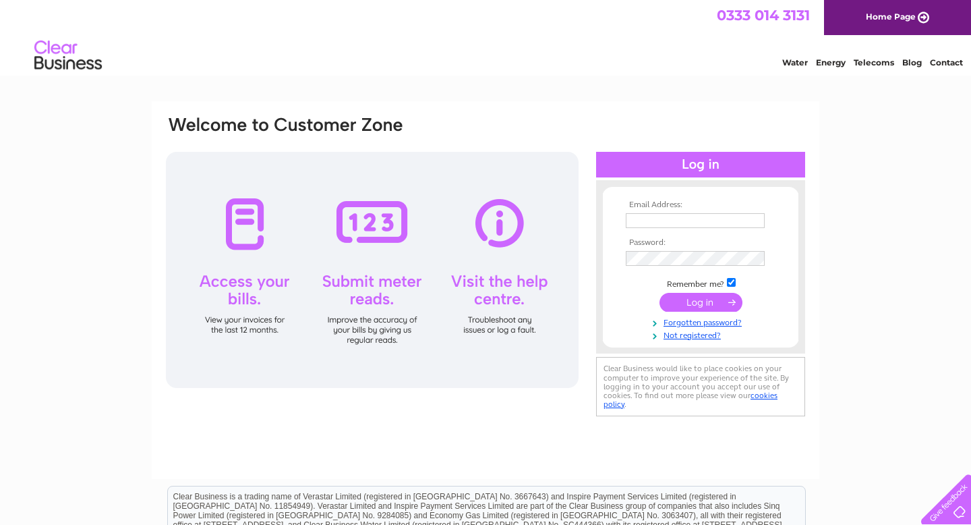
type input "[PERSON_NAME][EMAIL_ADDRESS][DOMAIN_NAME]"
click at [683, 309] on input "submit" at bounding box center [701, 302] width 83 height 19
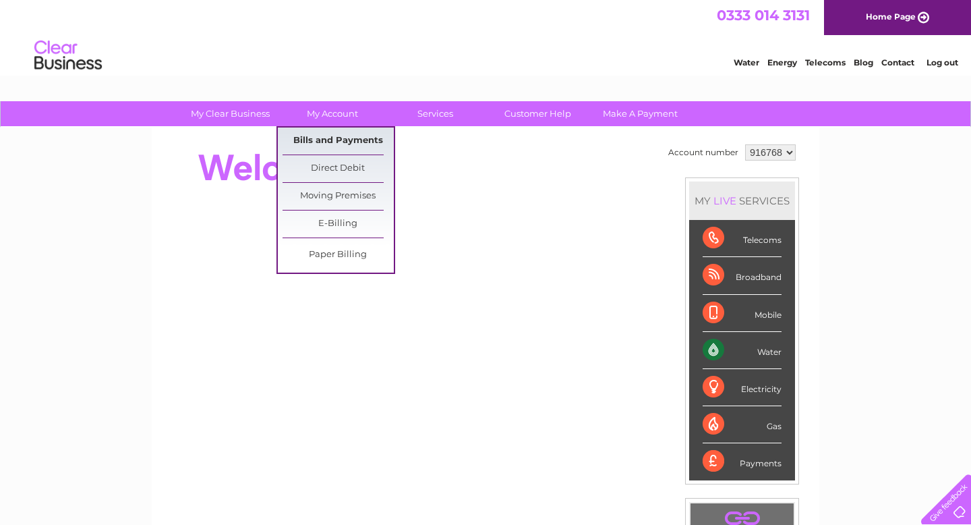
click at [337, 133] on link "Bills and Payments" at bounding box center [338, 140] width 111 height 27
click at [337, 139] on link "Bills and Payments" at bounding box center [338, 140] width 111 height 27
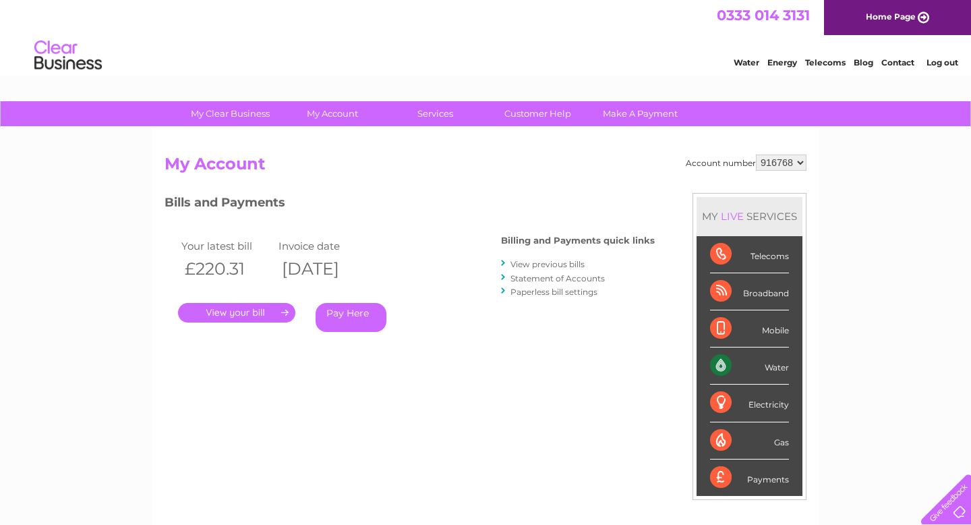
click at [550, 266] on link "View previous bills" at bounding box center [548, 264] width 74 height 10
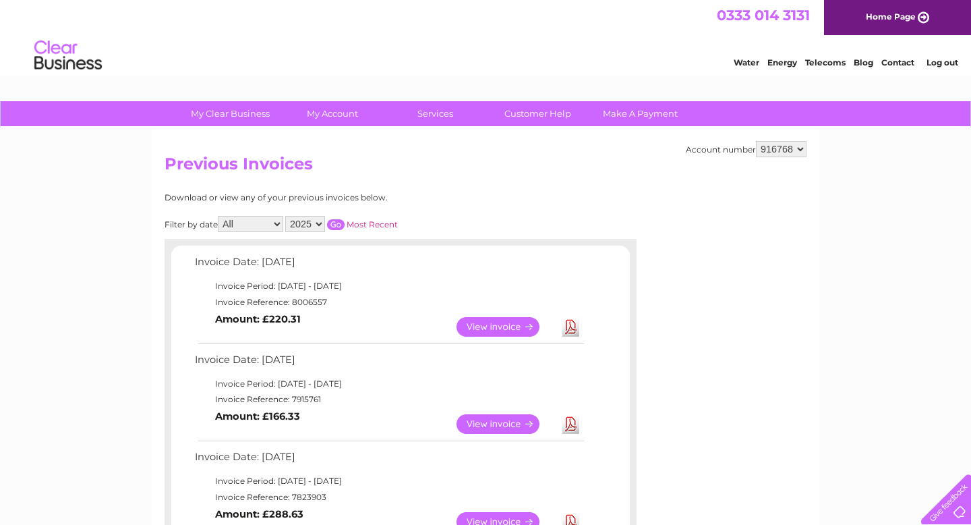
click at [499, 424] on link "View" at bounding box center [506, 424] width 99 height 20
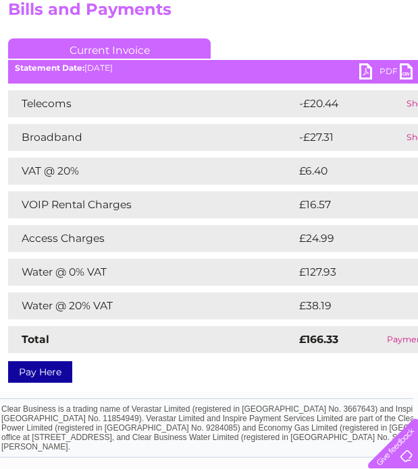
scroll to position [153, 5]
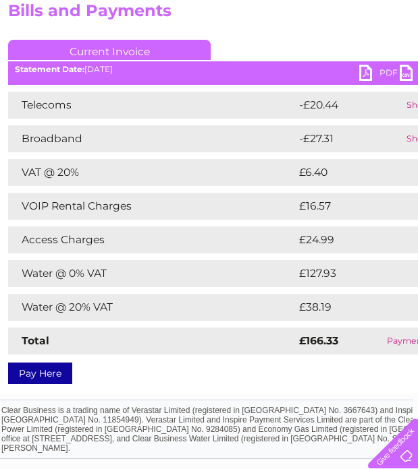
click at [380, 72] on link "PDF" at bounding box center [379, 75] width 40 height 20
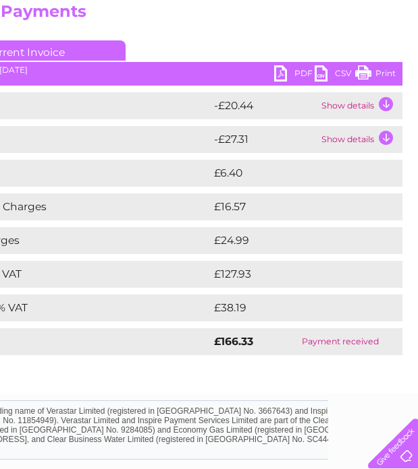
scroll to position [152, 90]
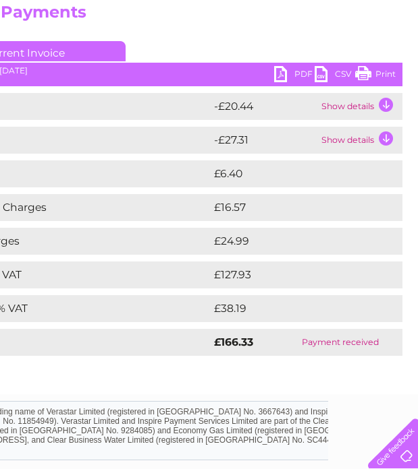
click at [349, 107] on td "Show details" at bounding box center [360, 106] width 84 height 27
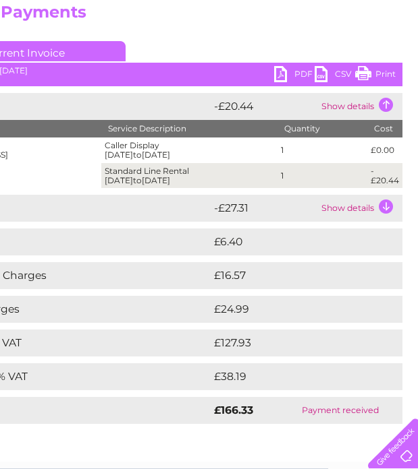
click at [318, 213] on td "Show details" at bounding box center [360, 208] width 84 height 27
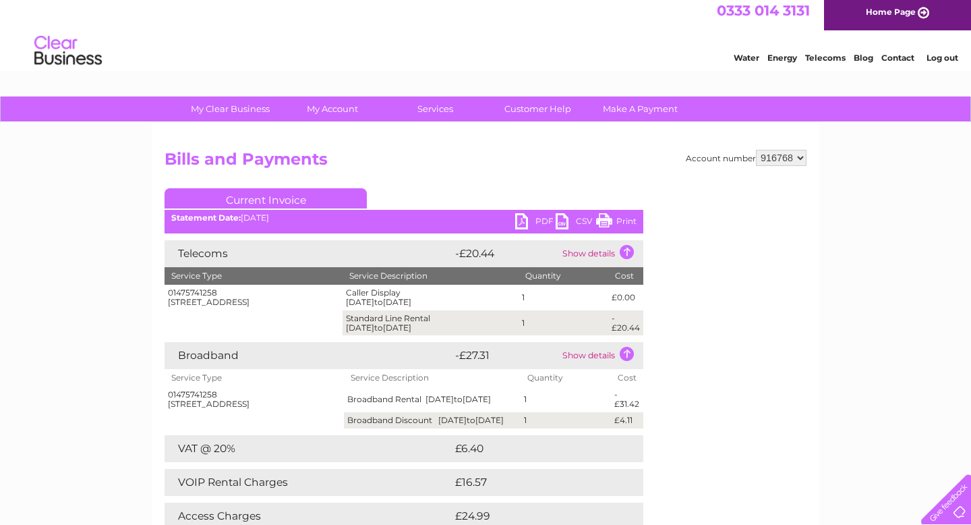
scroll to position [0, 0]
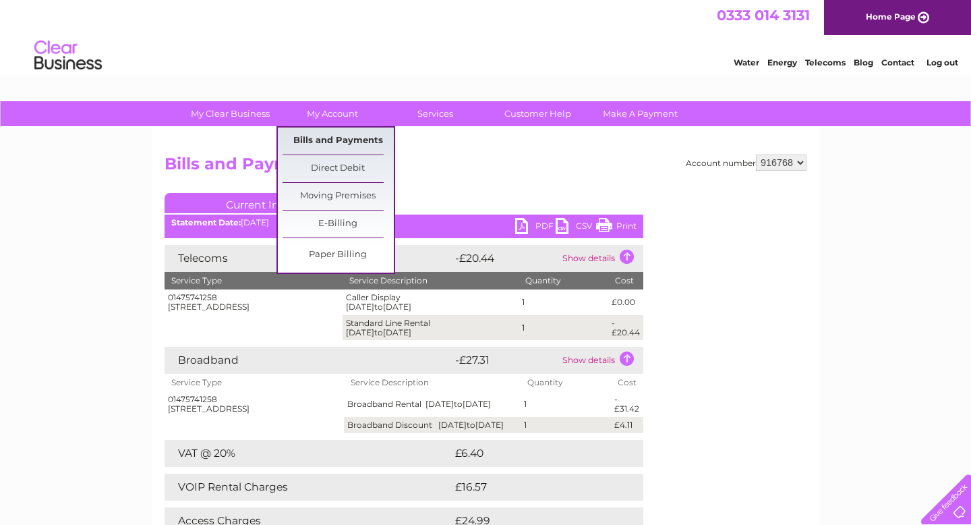
click at [341, 141] on link "Bills and Payments" at bounding box center [338, 140] width 111 height 27
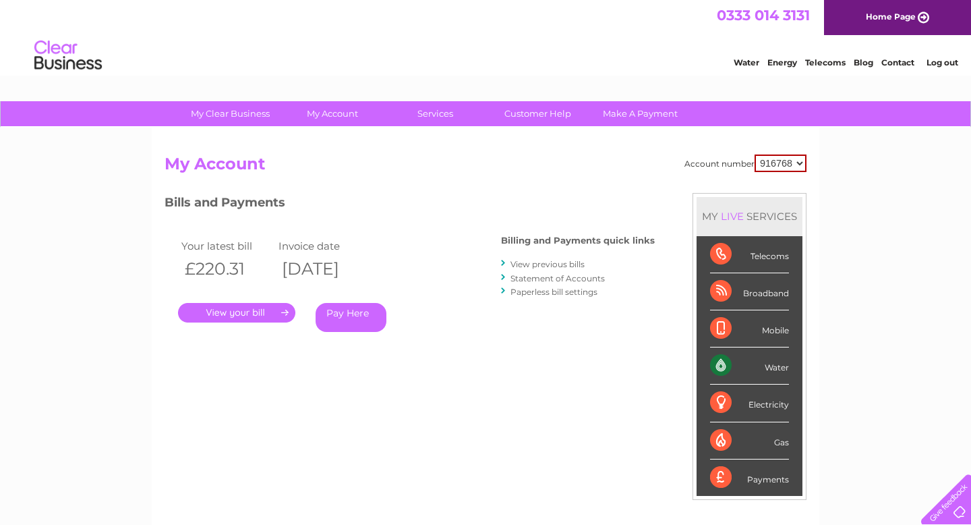
click at [257, 314] on link "." at bounding box center [236, 313] width 117 height 20
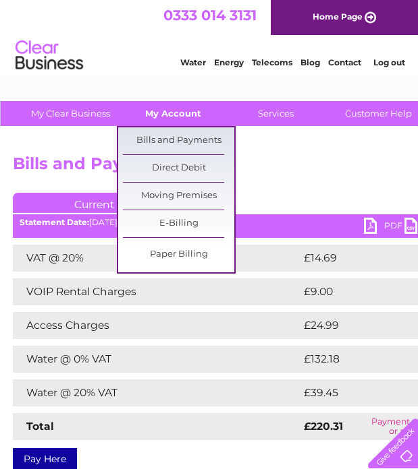
click at [172, 113] on link "My Account" at bounding box center [172, 113] width 111 height 25
click at [167, 138] on link "Bills and Payments" at bounding box center [178, 140] width 111 height 27
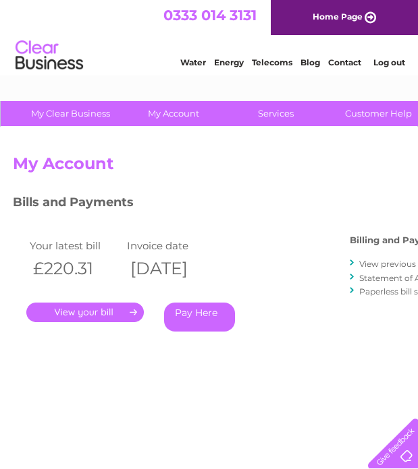
click at [383, 265] on link "View previous bills" at bounding box center [396, 264] width 74 height 10
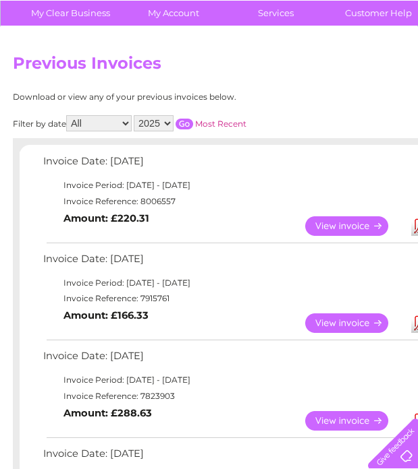
scroll to position [111, 0]
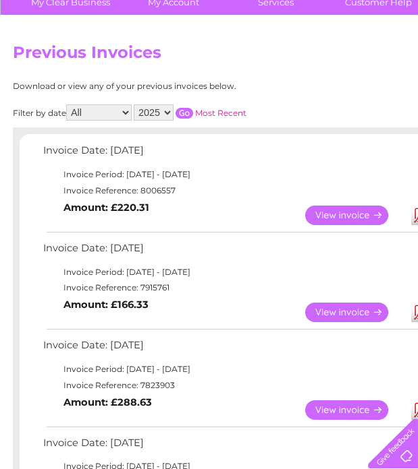
click at [343, 316] on link "View" at bounding box center [354, 313] width 99 height 20
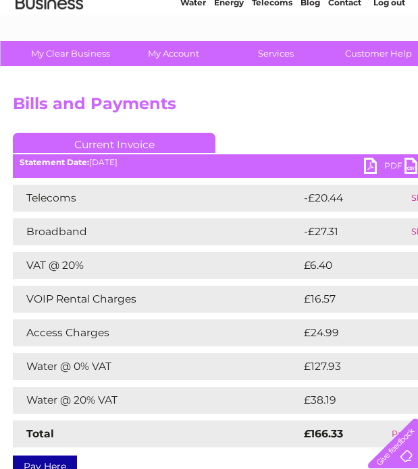
scroll to position [61, 0]
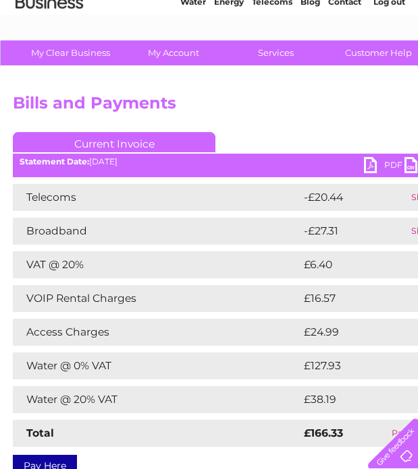
click at [266, 344] on td "Access Charges" at bounding box center [156, 332] width 287 height 27
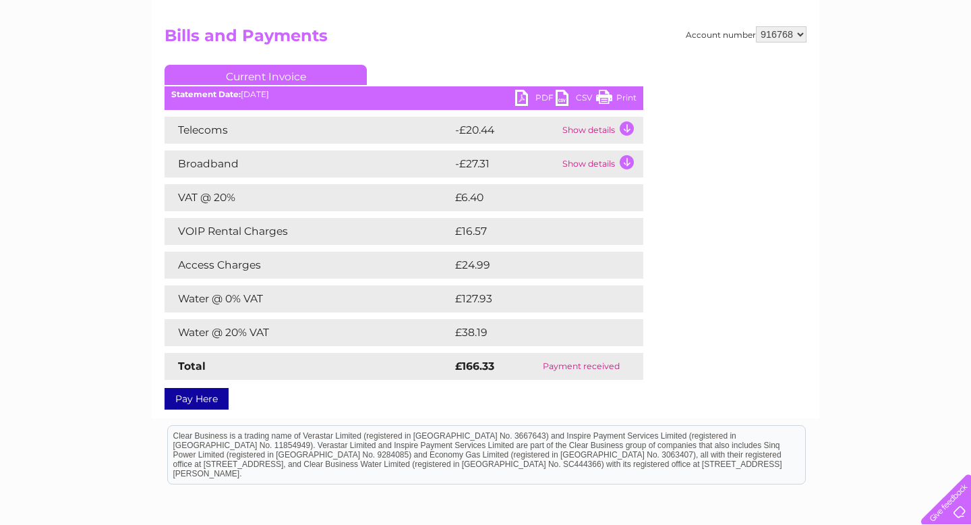
scroll to position [0, 0]
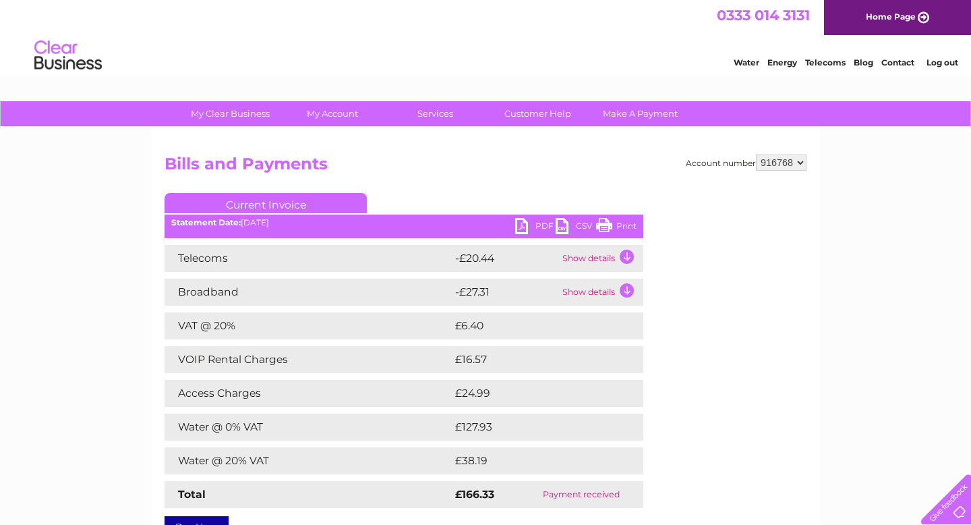
click at [293, 206] on link "Current Invoice" at bounding box center [266, 203] width 202 height 20
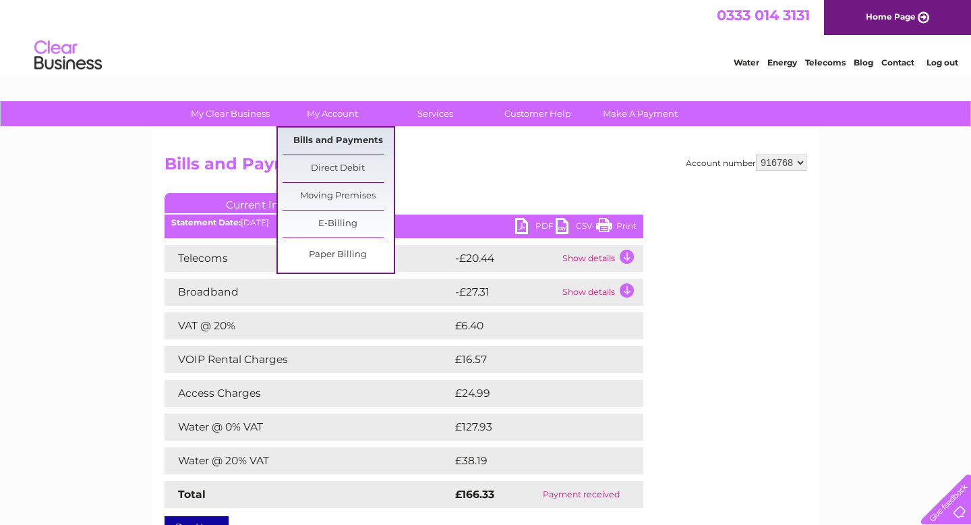
click at [323, 144] on link "Bills and Payments" at bounding box center [338, 140] width 111 height 27
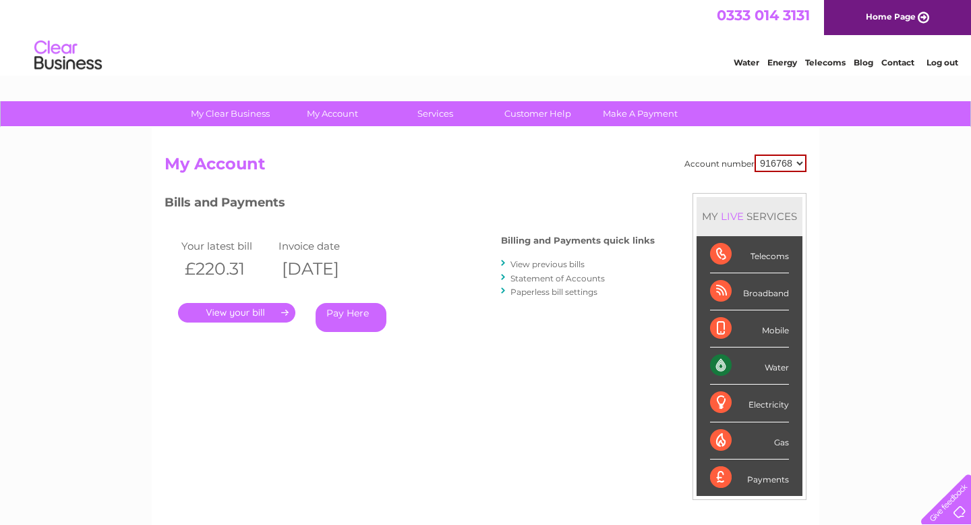
click at [251, 318] on link "." at bounding box center [236, 313] width 117 height 20
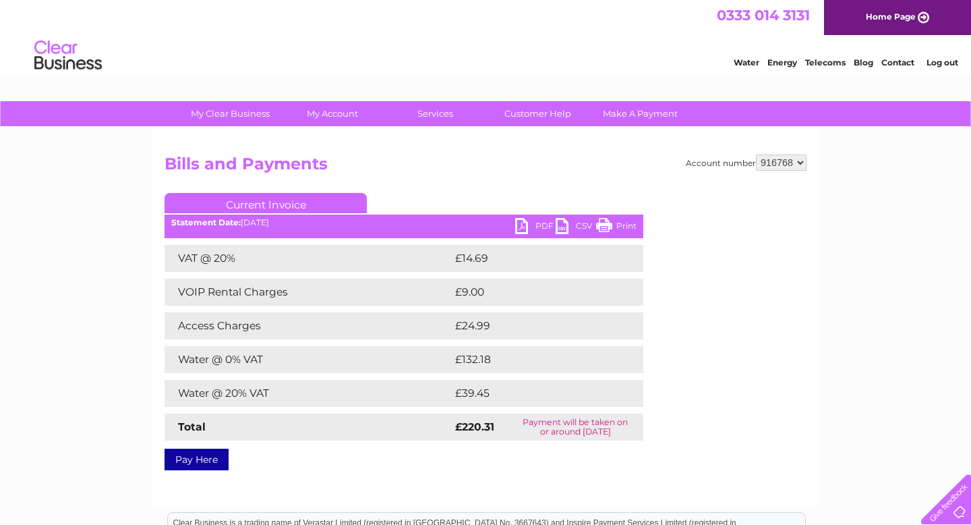
click at [540, 221] on link "PDF" at bounding box center [535, 228] width 40 height 20
click at [946, 61] on link "Log out" at bounding box center [943, 62] width 32 height 10
